Goal: Task Accomplishment & Management: Manage account settings

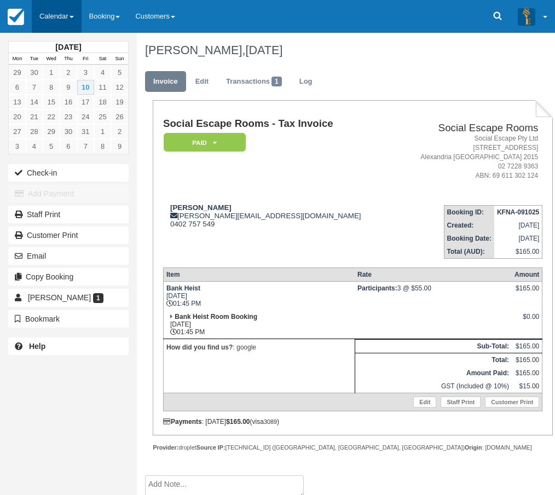
click at [72, 18] on link "Calendar" at bounding box center [57, 16] width 50 height 33
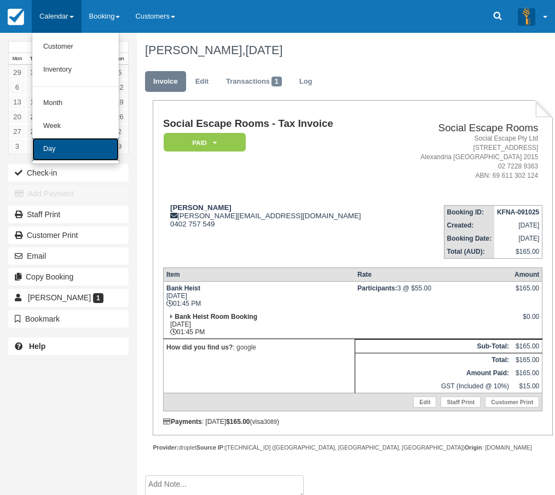
click at [67, 154] on link "Day" at bounding box center [75, 149] width 86 height 23
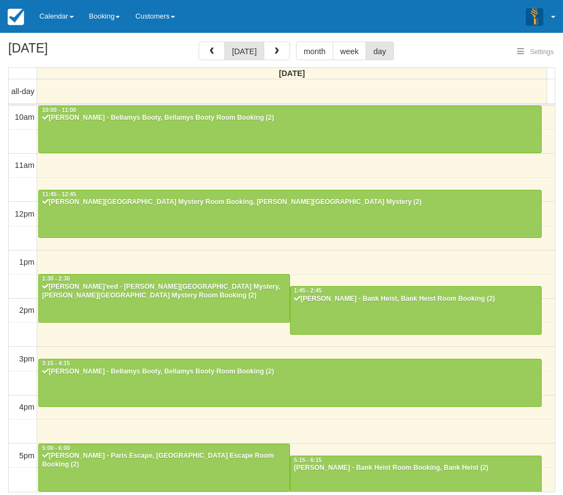
select select
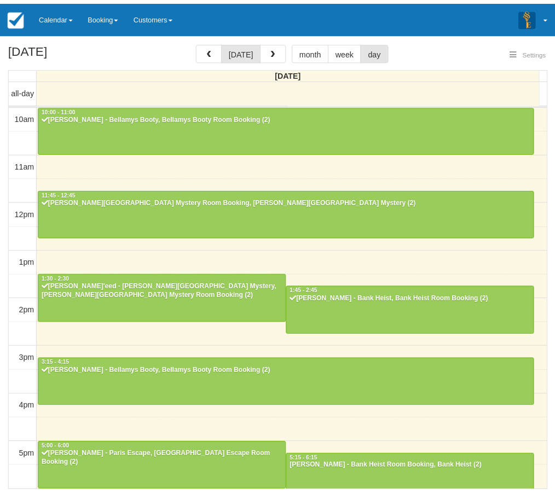
scroll to position [218, 0]
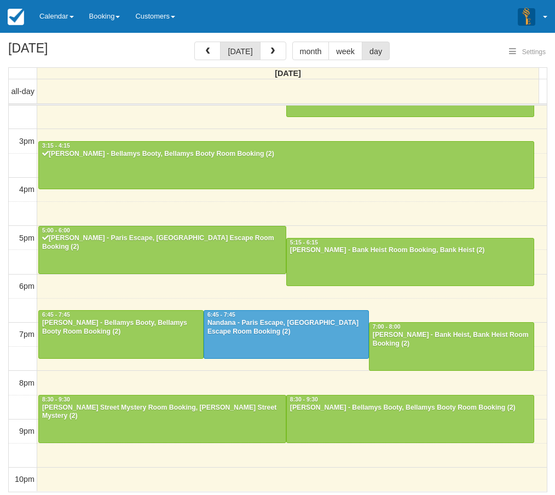
select select
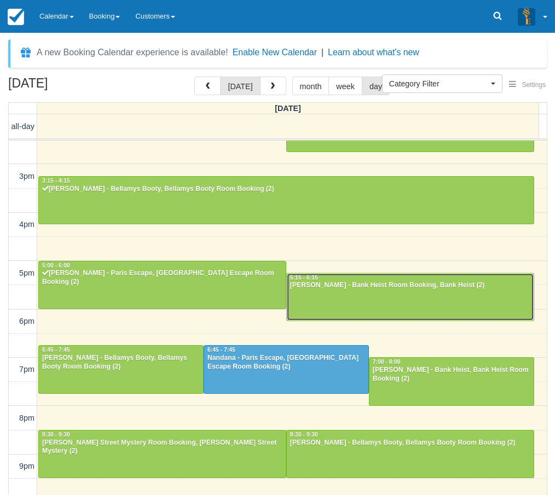
click at [341, 301] on div at bounding box center [410, 296] width 247 height 47
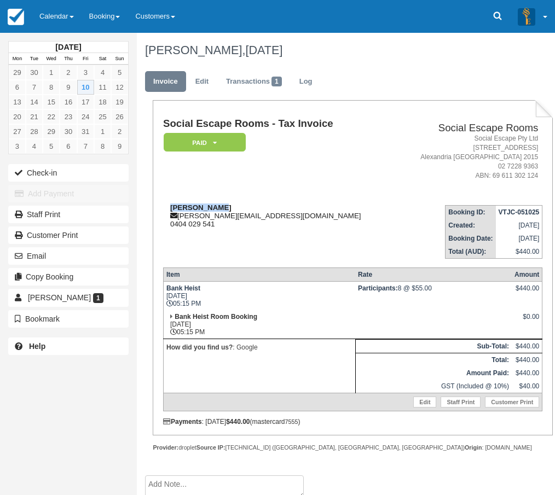
drag, startPoint x: 231, startPoint y: 207, endPoint x: 166, endPoint y: 206, distance: 65.1
click at [166, 206] on div "Kristy Jones kristy@glamonthego.com.au 0404 029 541" at bounding box center [278, 215] width 231 height 25
copy strong "Kristy Jones"
click at [203, 197] on td "Kristy Jones kristy@glamonthego.com.au 0404 029 541" at bounding box center [278, 227] width 231 height 62
click at [50, 22] on link "Calendar" at bounding box center [57, 16] width 50 height 33
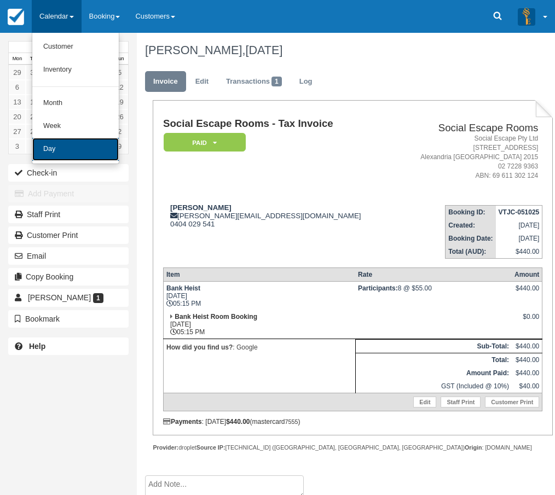
click at [65, 146] on link "Day" at bounding box center [75, 149] width 86 height 23
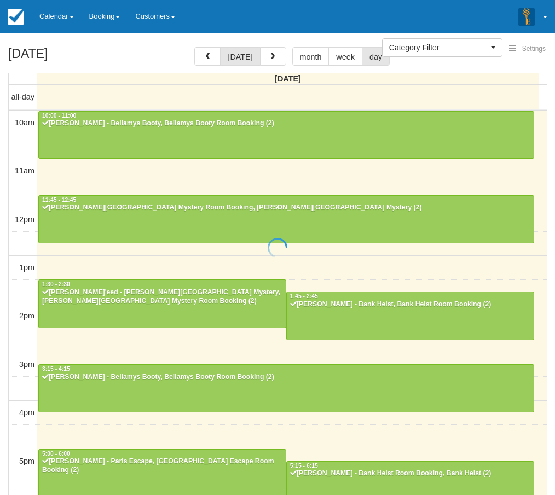
select select
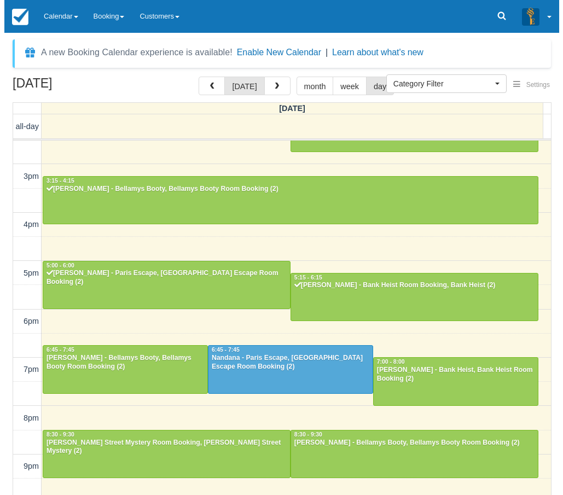
scroll to position [217, 0]
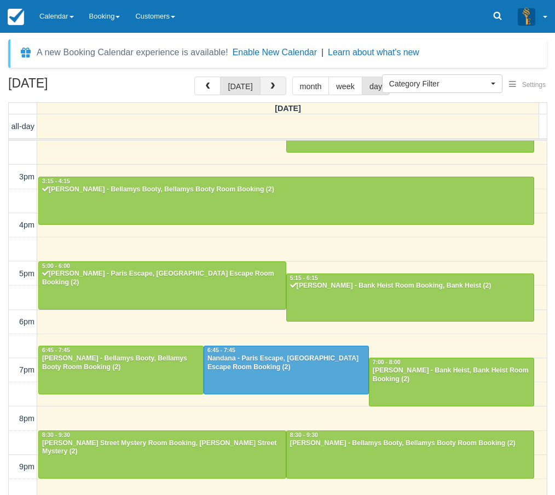
click at [269, 91] on button "button" at bounding box center [273, 86] width 26 height 19
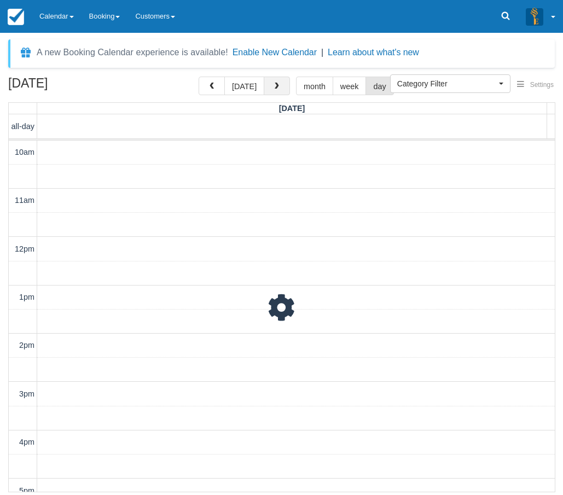
scroll to position [253, 0]
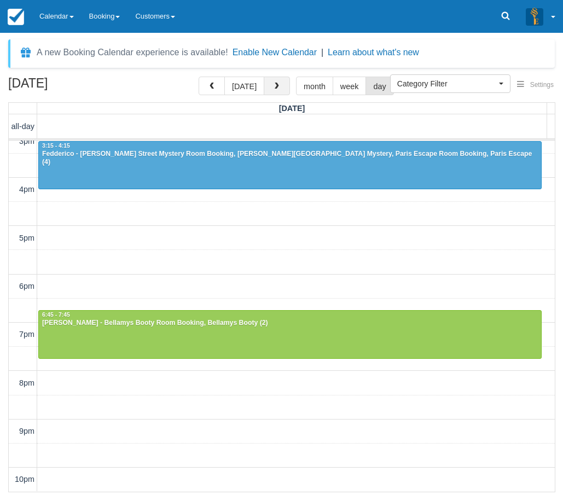
click at [276, 89] on span "button" at bounding box center [277, 87] width 8 height 8
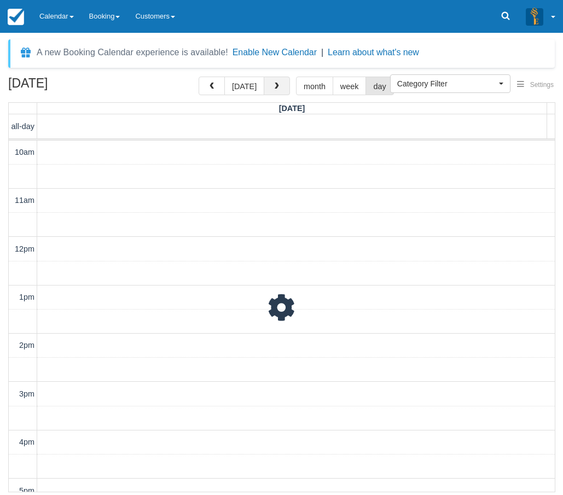
click at [276, 89] on span "button" at bounding box center [277, 87] width 8 height 8
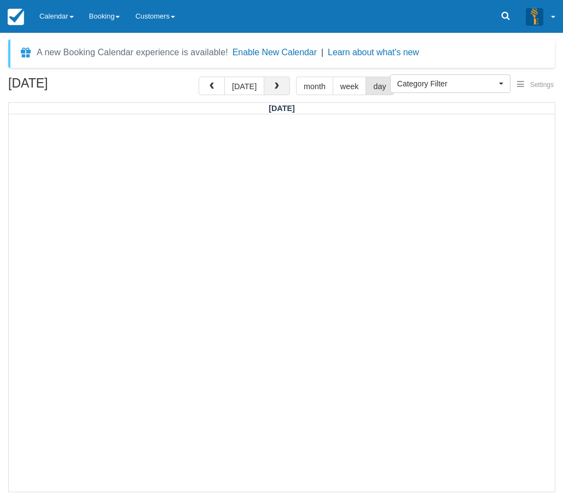
click at [276, 89] on span "button" at bounding box center [277, 87] width 8 height 8
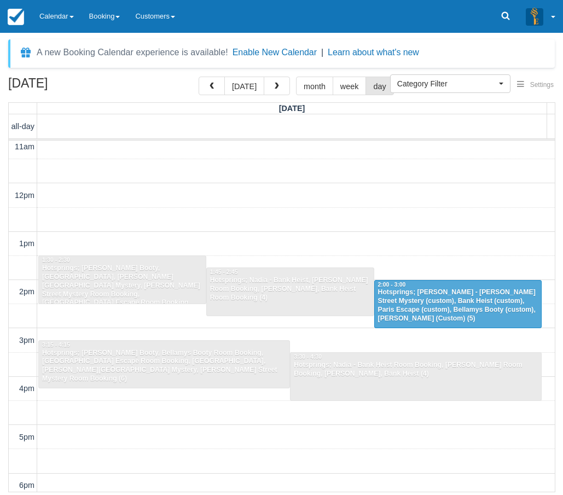
scroll to position [34, 0]
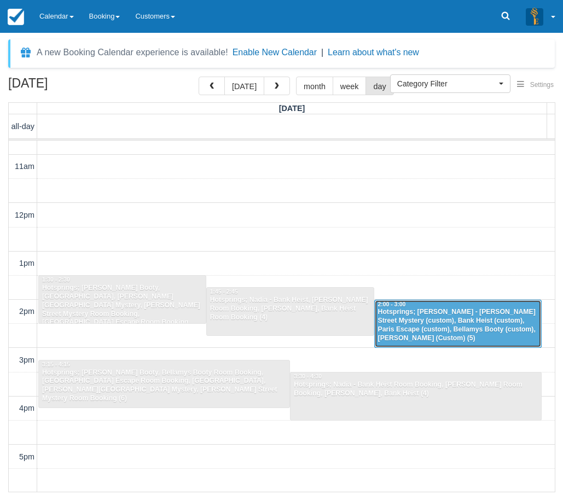
click at [447, 329] on div "Hotsprings; Nadia - Baker Street Mystery (custom), Bank Heist (custom), Paris E…" at bounding box center [457, 325] width 161 height 35
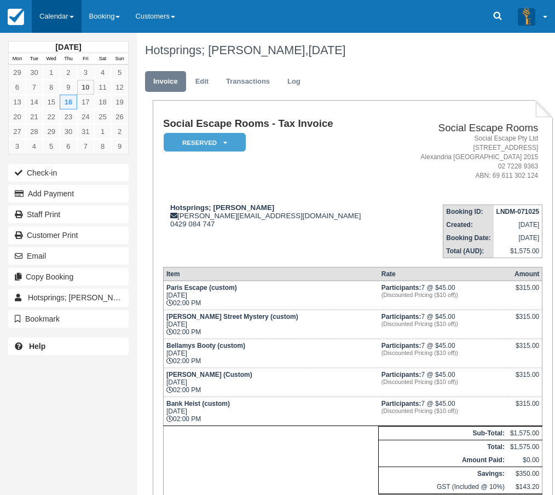
click at [35, 19] on link "Calendar" at bounding box center [57, 16] width 50 height 33
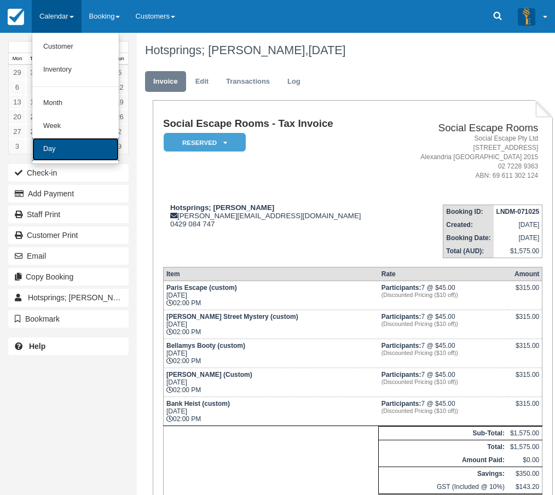
click at [50, 149] on link "Day" at bounding box center [75, 149] width 86 height 23
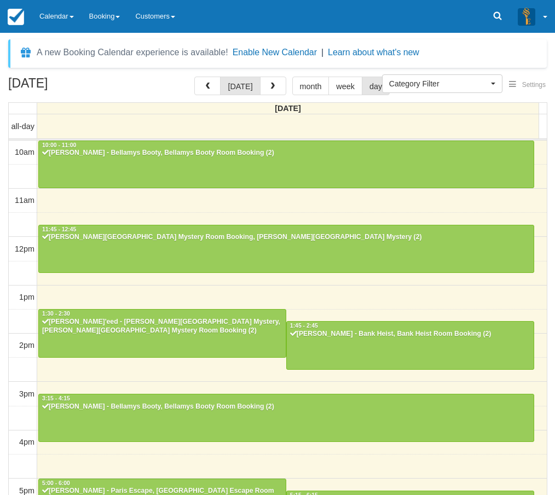
select select
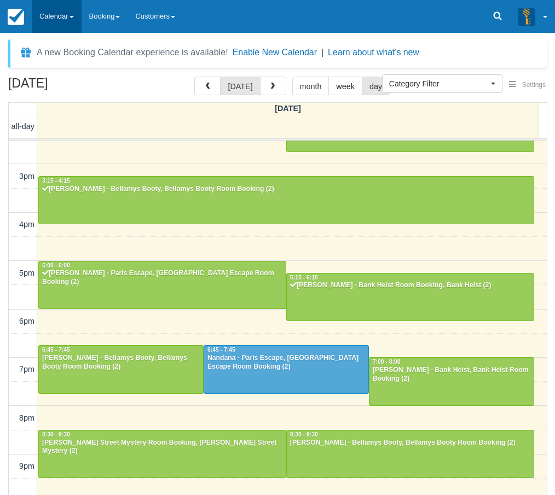
click at [57, 25] on link "Calendar" at bounding box center [57, 16] width 50 height 33
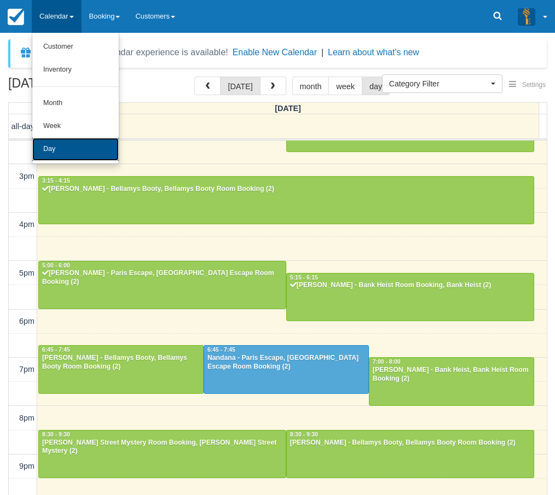
click at [51, 145] on link "Day" at bounding box center [75, 149] width 86 height 23
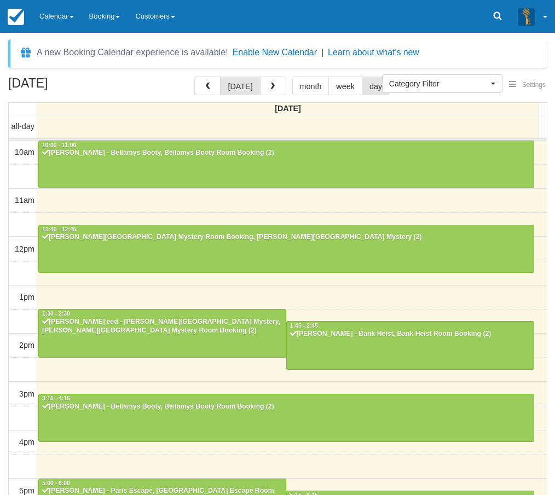
select select
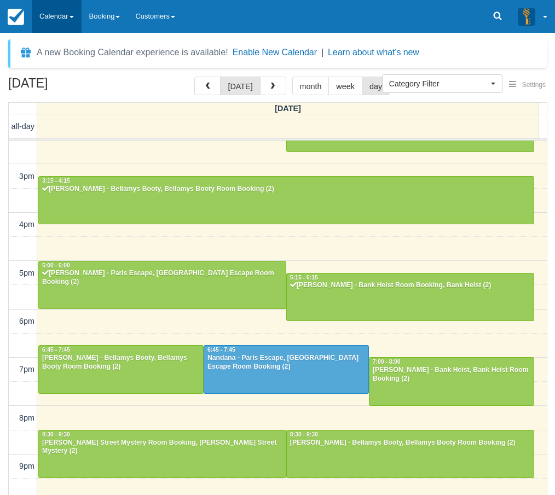
click at [67, 20] on link "Calendar" at bounding box center [57, 16] width 50 height 33
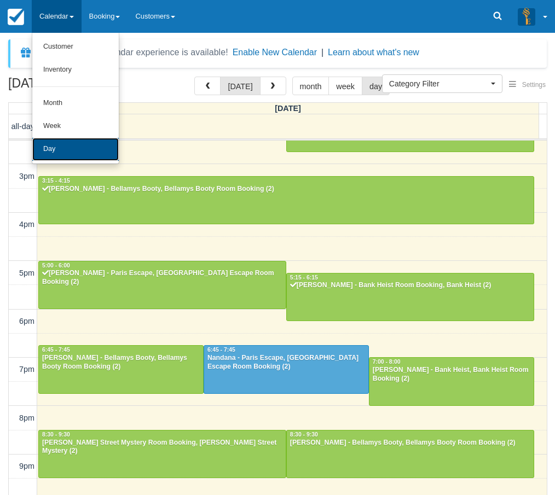
click at [68, 153] on link "Day" at bounding box center [75, 149] width 86 height 23
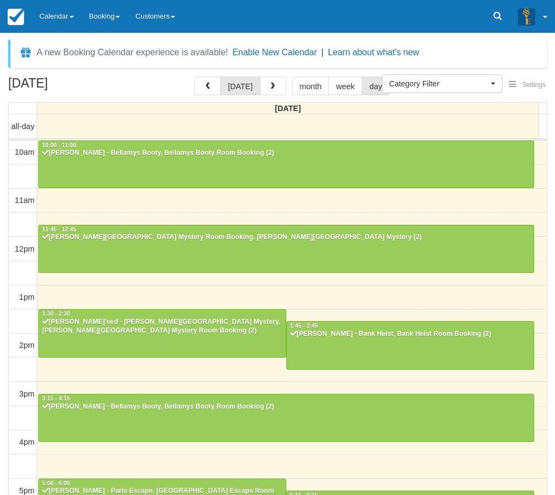
select select
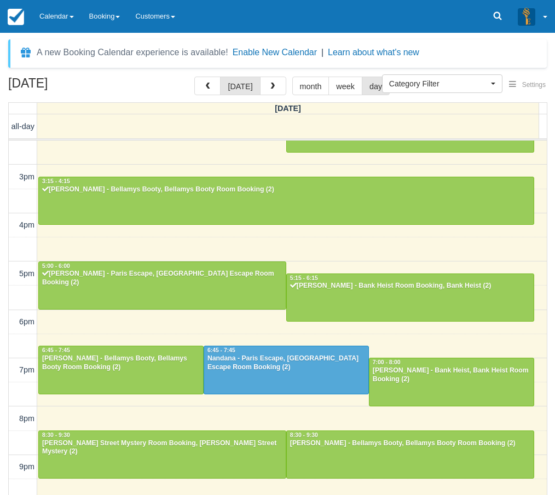
scroll to position [35, 0]
